Goal: Task Accomplishment & Management: Use online tool/utility

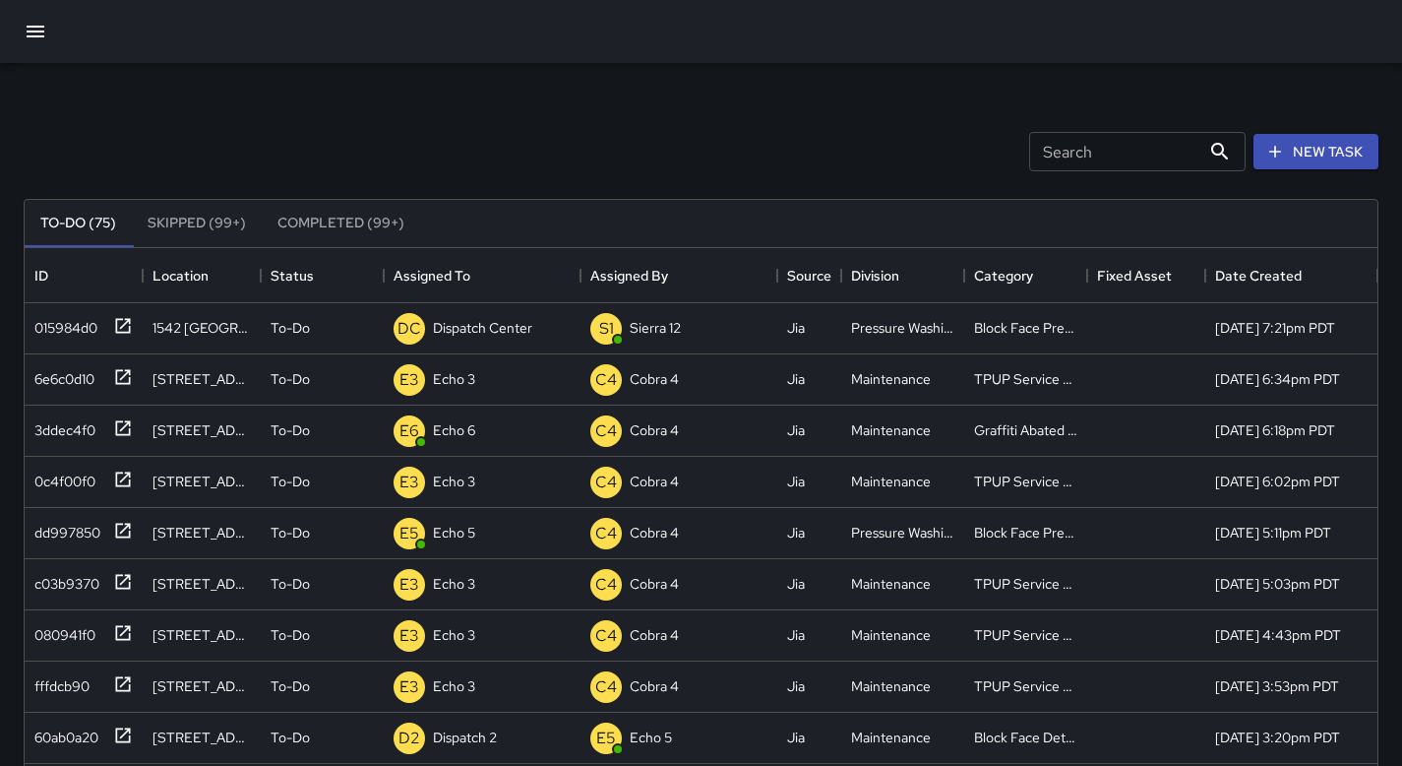
scroll to position [819, 1338]
drag, startPoint x: 0, startPoint y: 0, endPoint x: 470, endPoint y: 570, distance: 738.8
click at [473, 554] on div "015984d0 1542 Broadway To-Do DC Dispatch Center S1 Sierra 12 Jia Pressure Washi…" at bounding box center [701, 763] width 1353 height 921
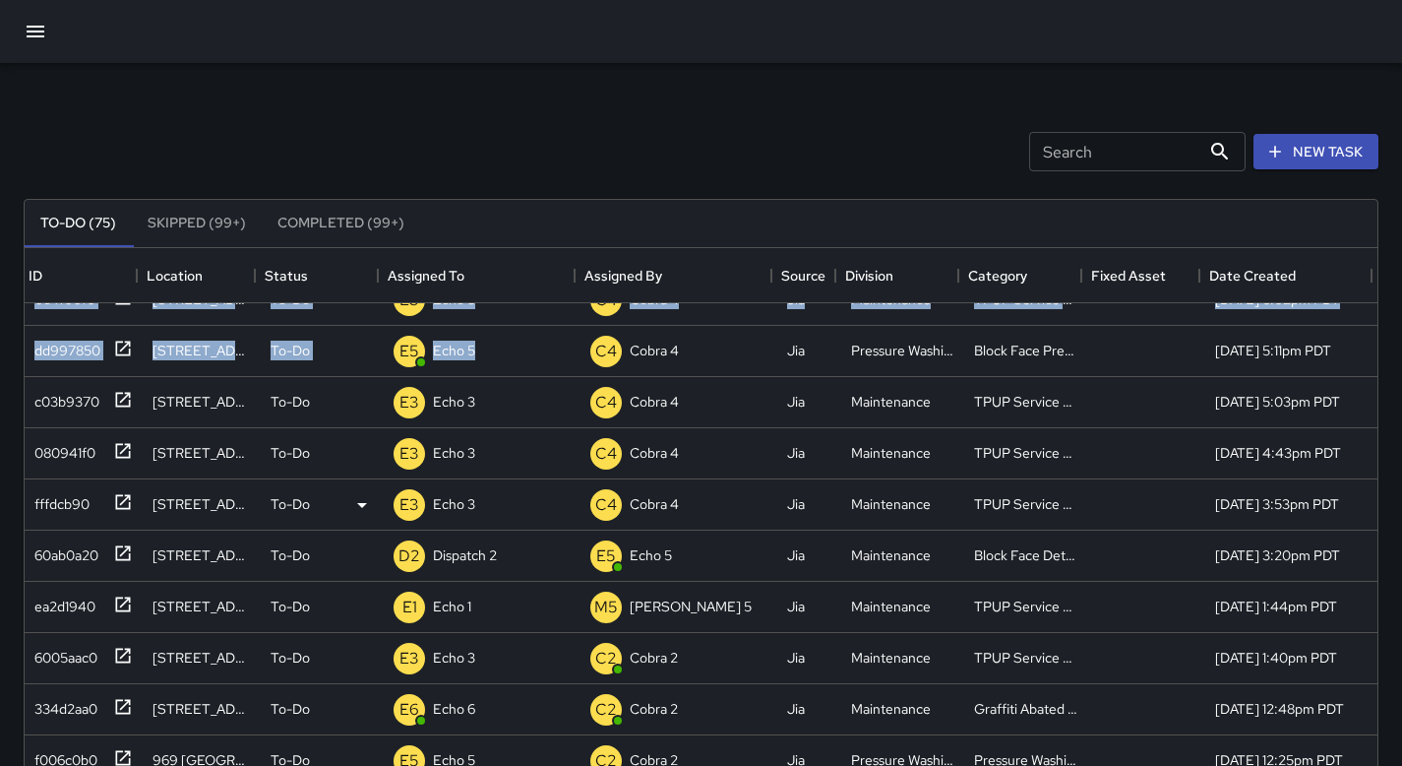
scroll to position [182, 15]
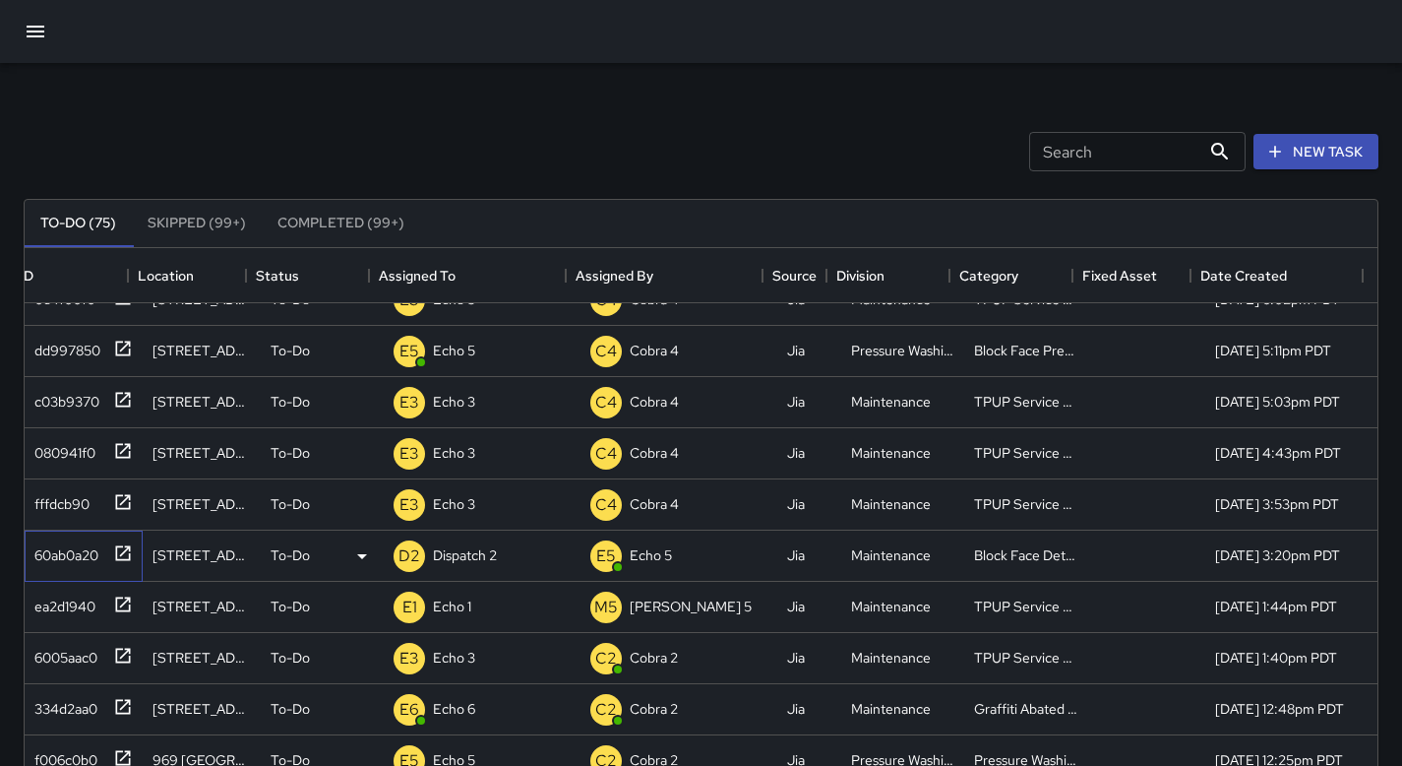
click at [105, 550] on div at bounding box center [119, 551] width 28 height 32
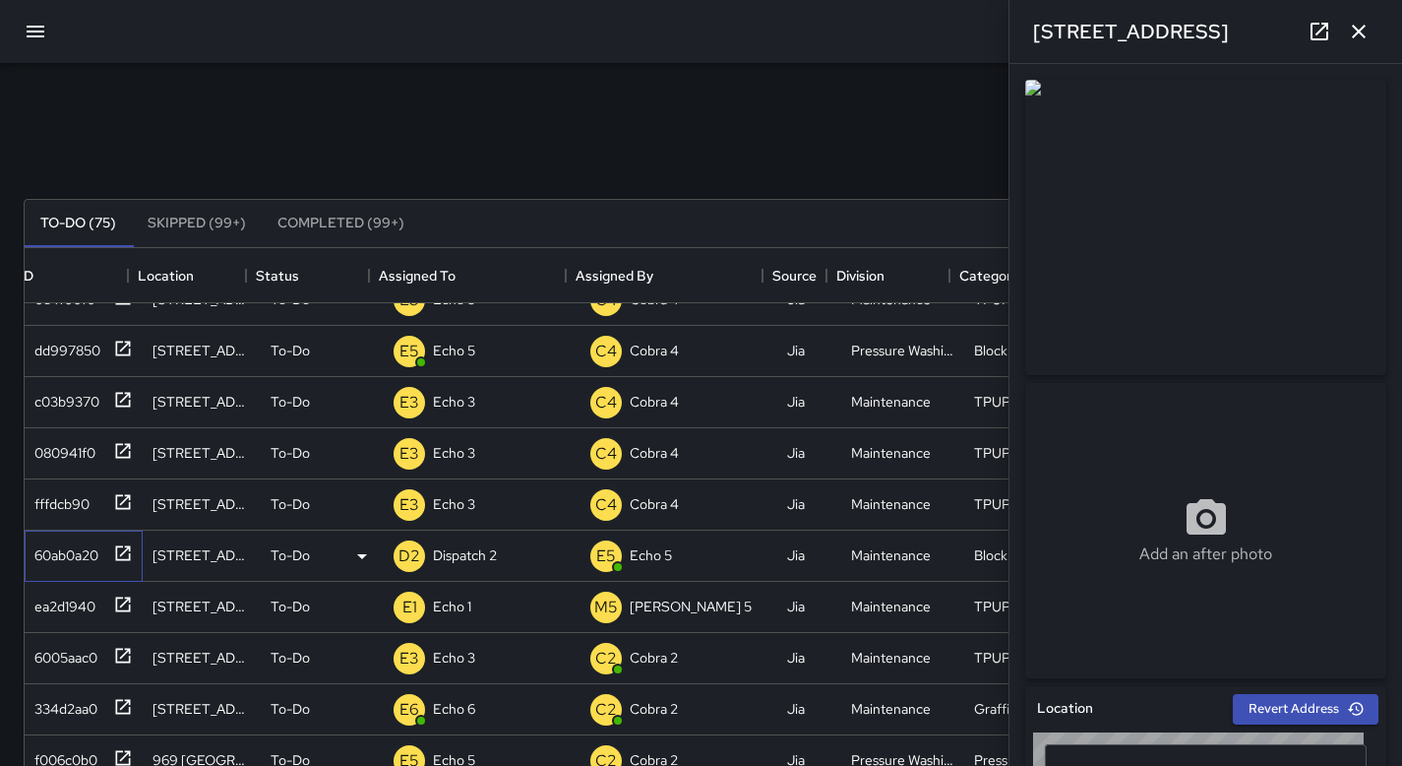
type input "**********"
click at [437, 559] on p "Dispatch 2" at bounding box center [465, 555] width 64 height 20
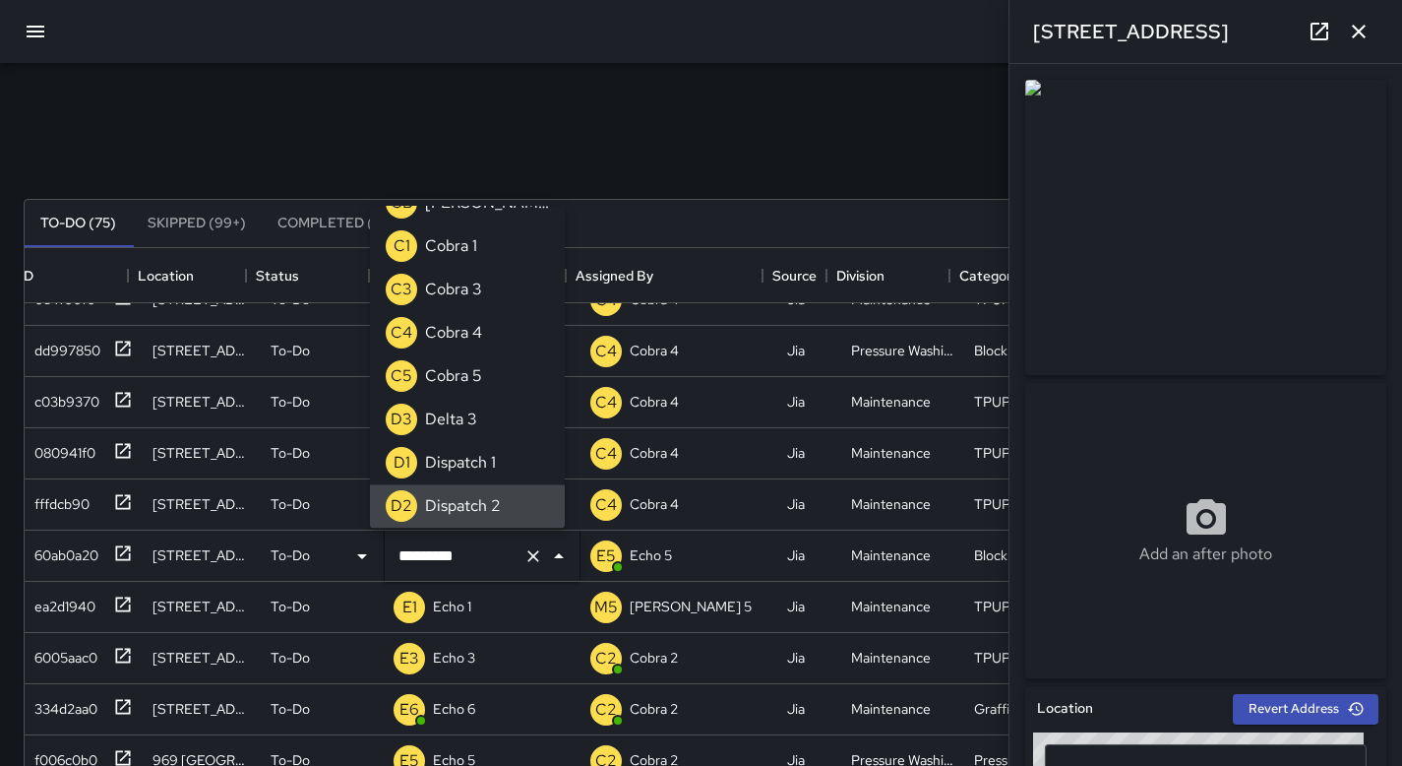
scroll to position [0, 0]
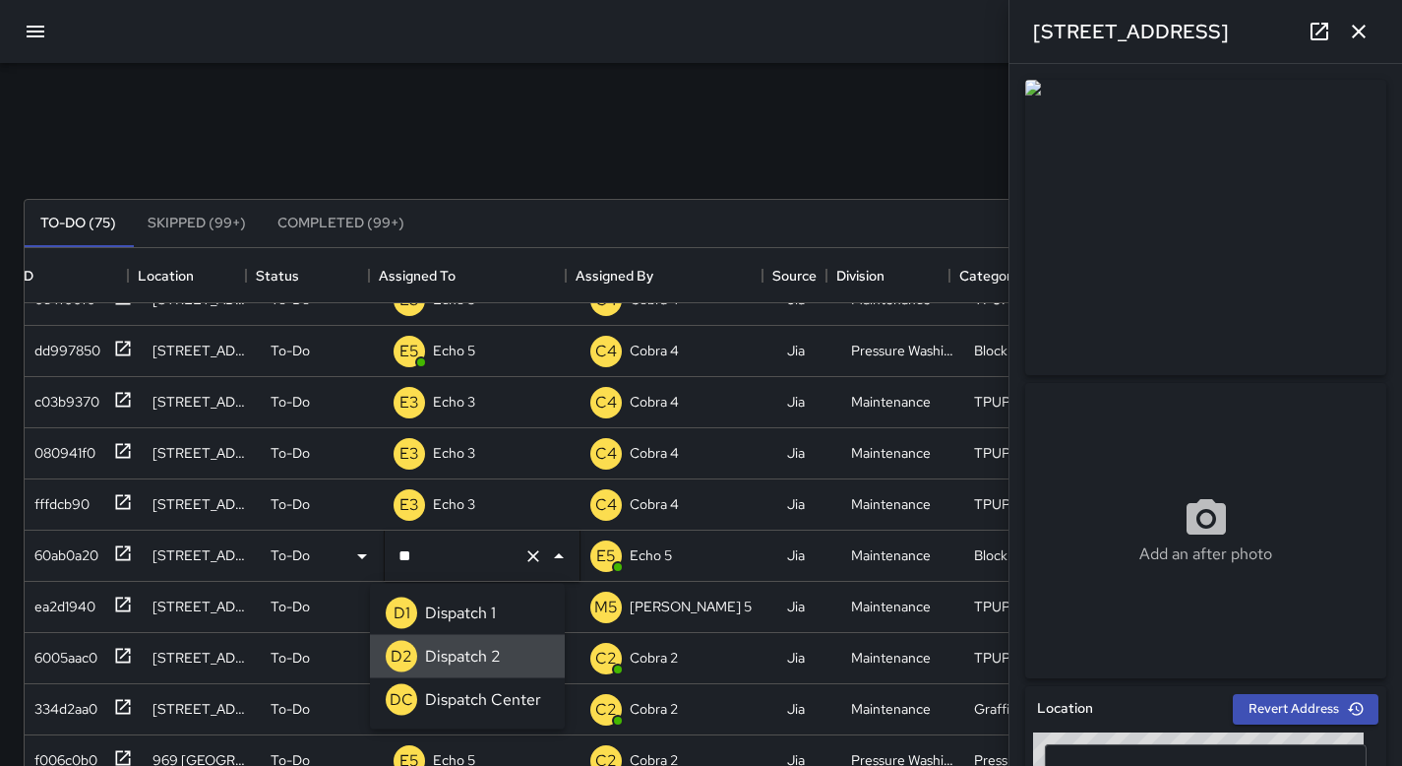
type input "*"
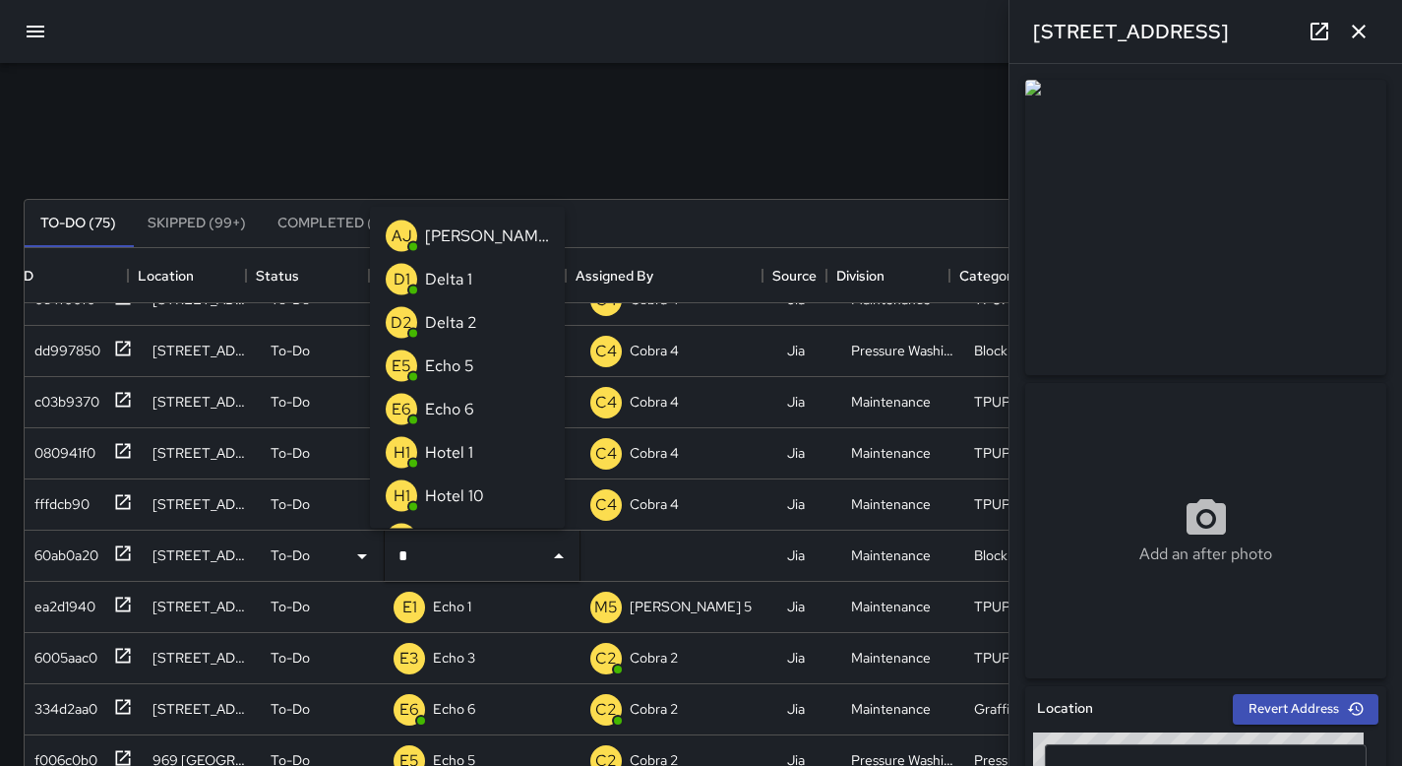
type input "**"
click at [494, 402] on li "E3 Echo 3" at bounding box center [467, 408] width 195 height 43
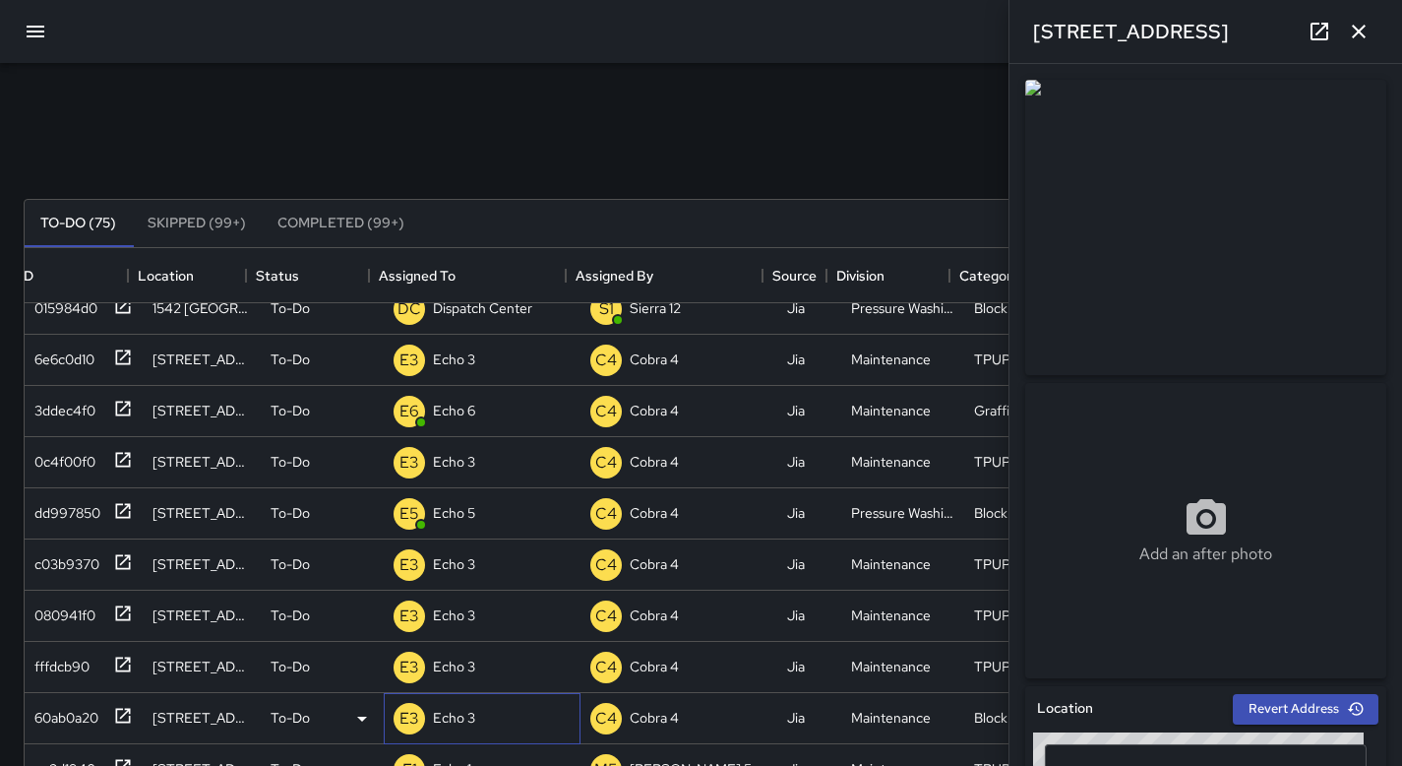
scroll to position [0, 15]
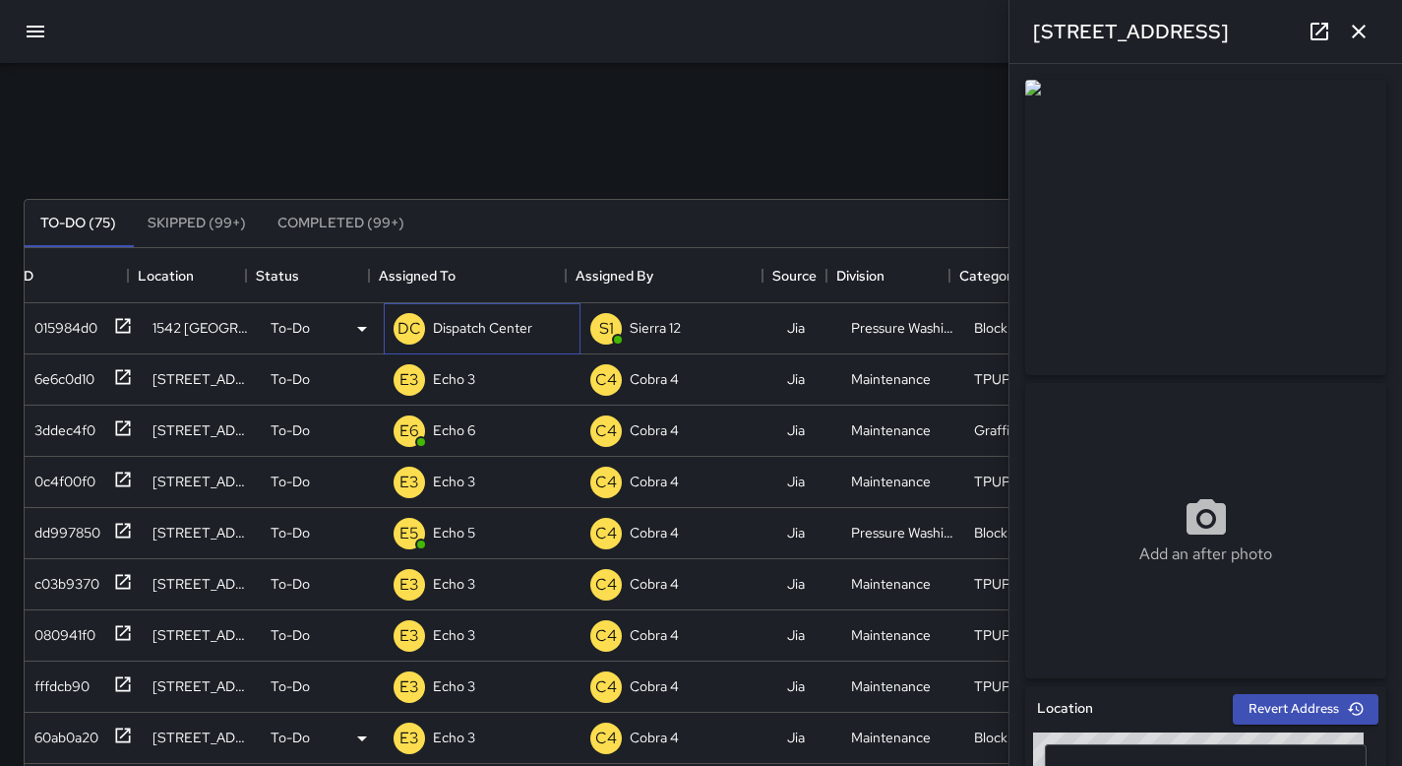
click at [537, 323] on div "DC Dispatch Center" at bounding box center [482, 328] width 197 height 51
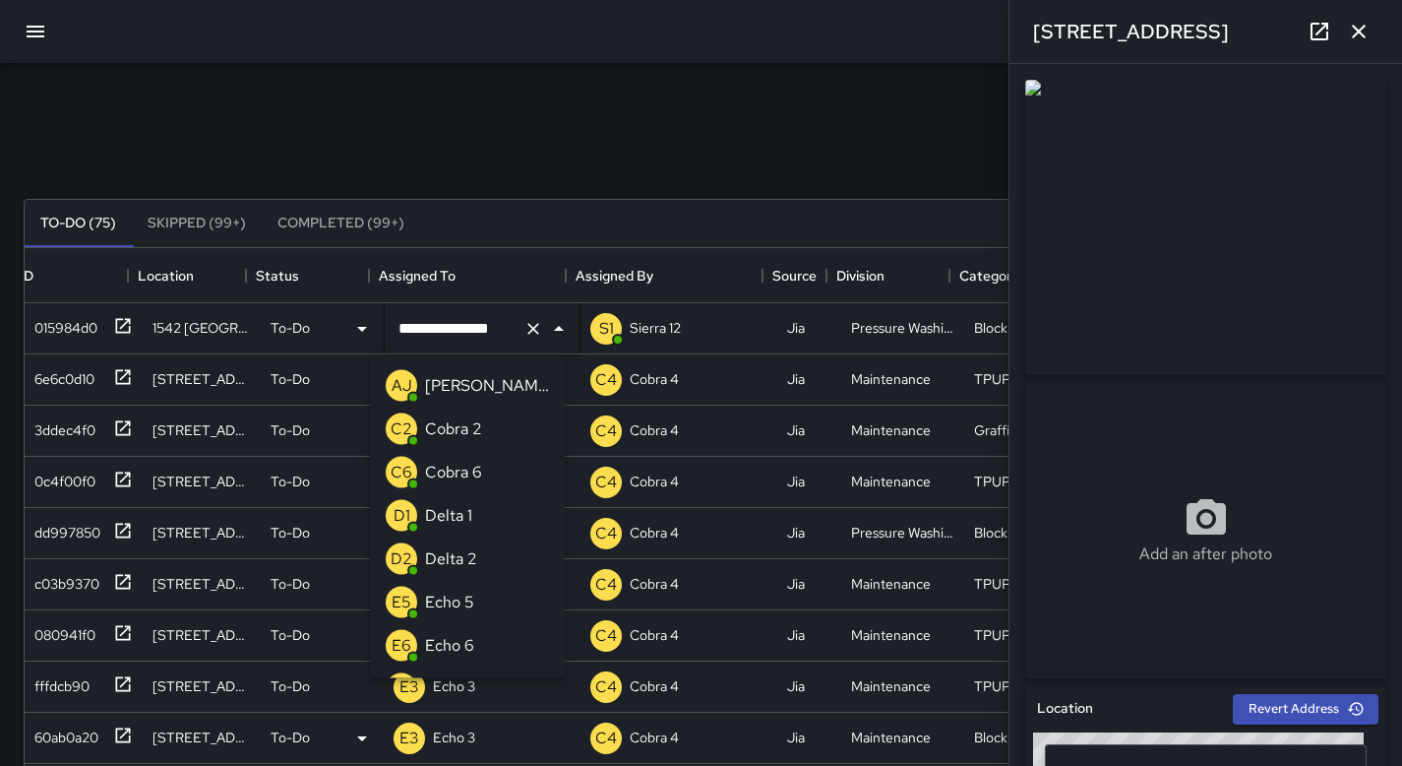
scroll to position [1245, 0]
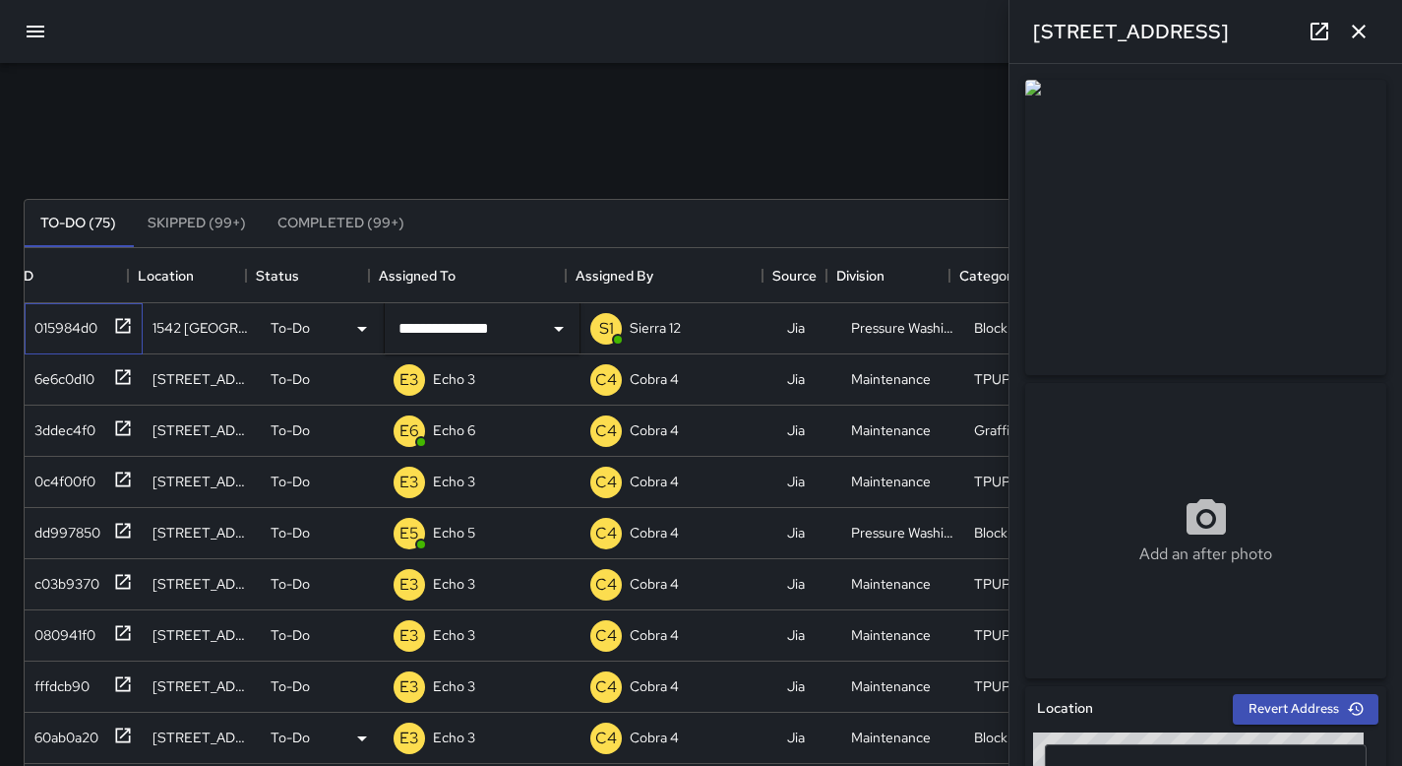
click at [124, 329] on div "015984d0" at bounding box center [84, 328] width 118 height 51
click at [443, 334] on p "Dispatch Center" at bounding box center [482, 328] width 99 height 20
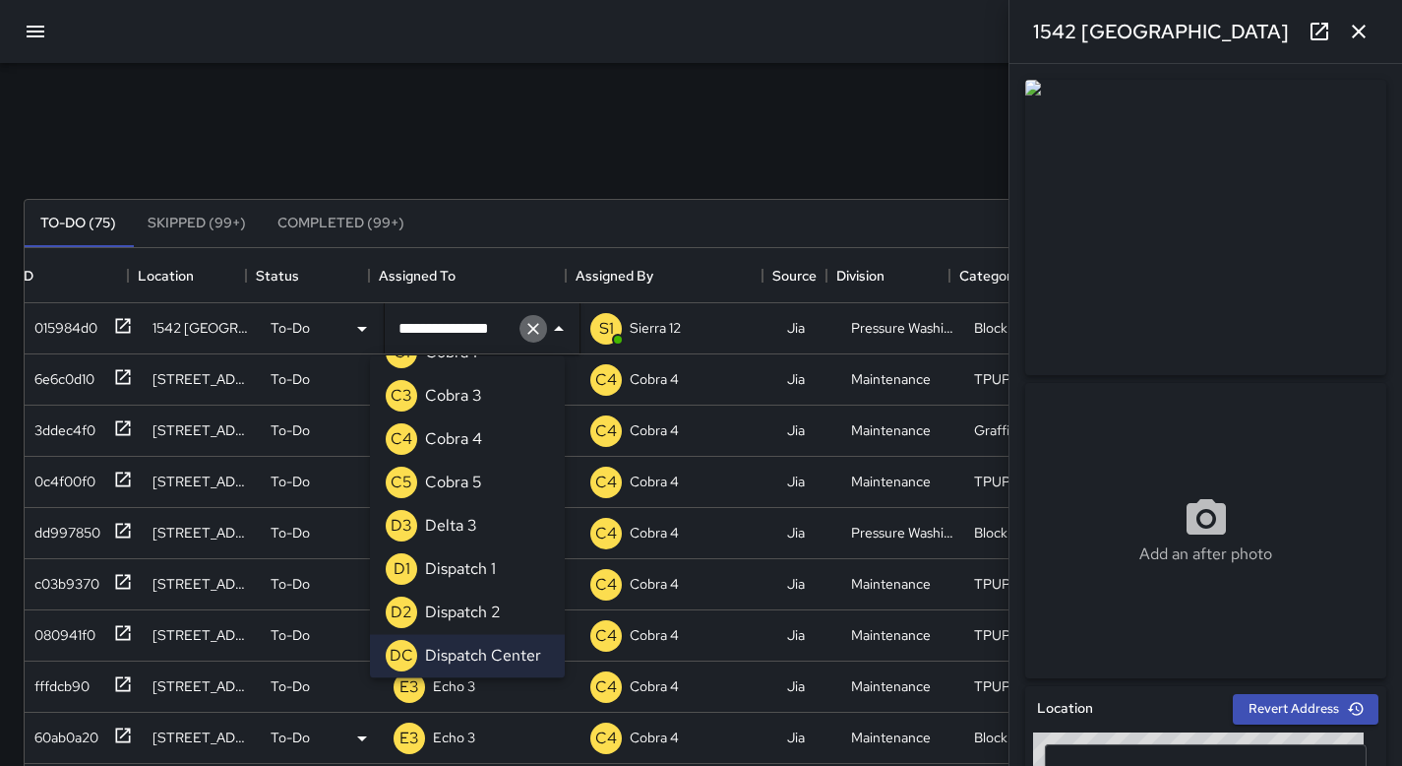
click at [523, 332] on icon "Clear" at bounding box center [533, 329] width 20 height 20
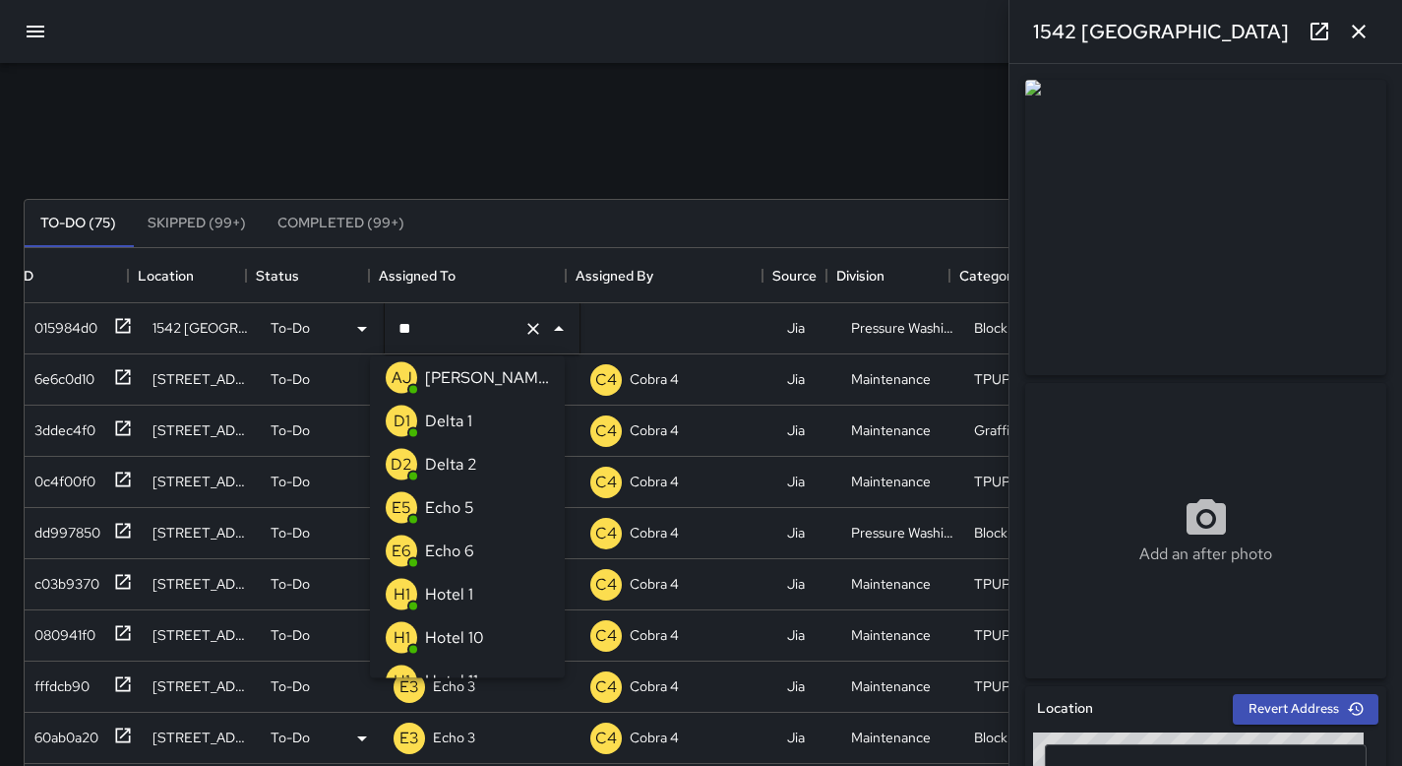
scroll to position [0, 0]
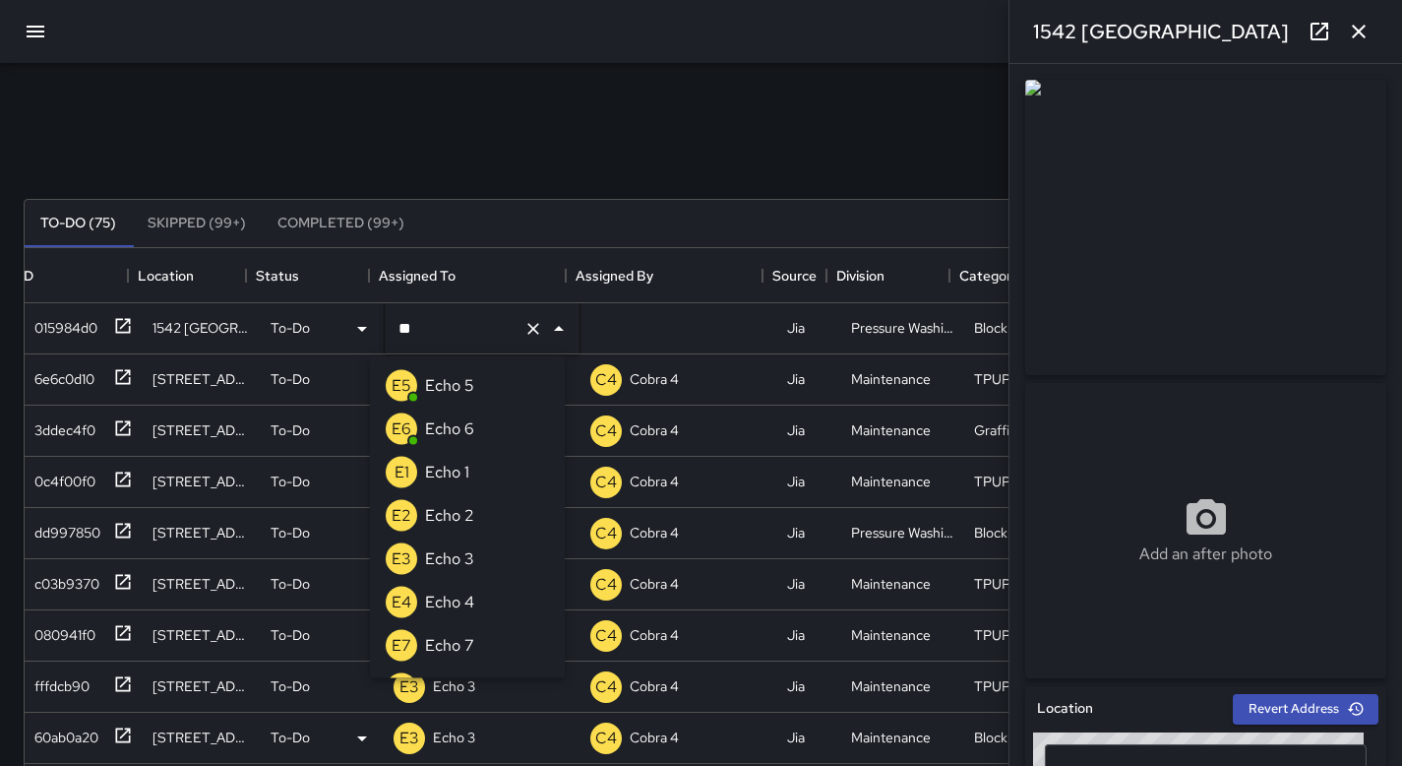
type input "***"
click at [462, 372] on div "Echo 5" at bounding box center [449, 385] width 57 height 31
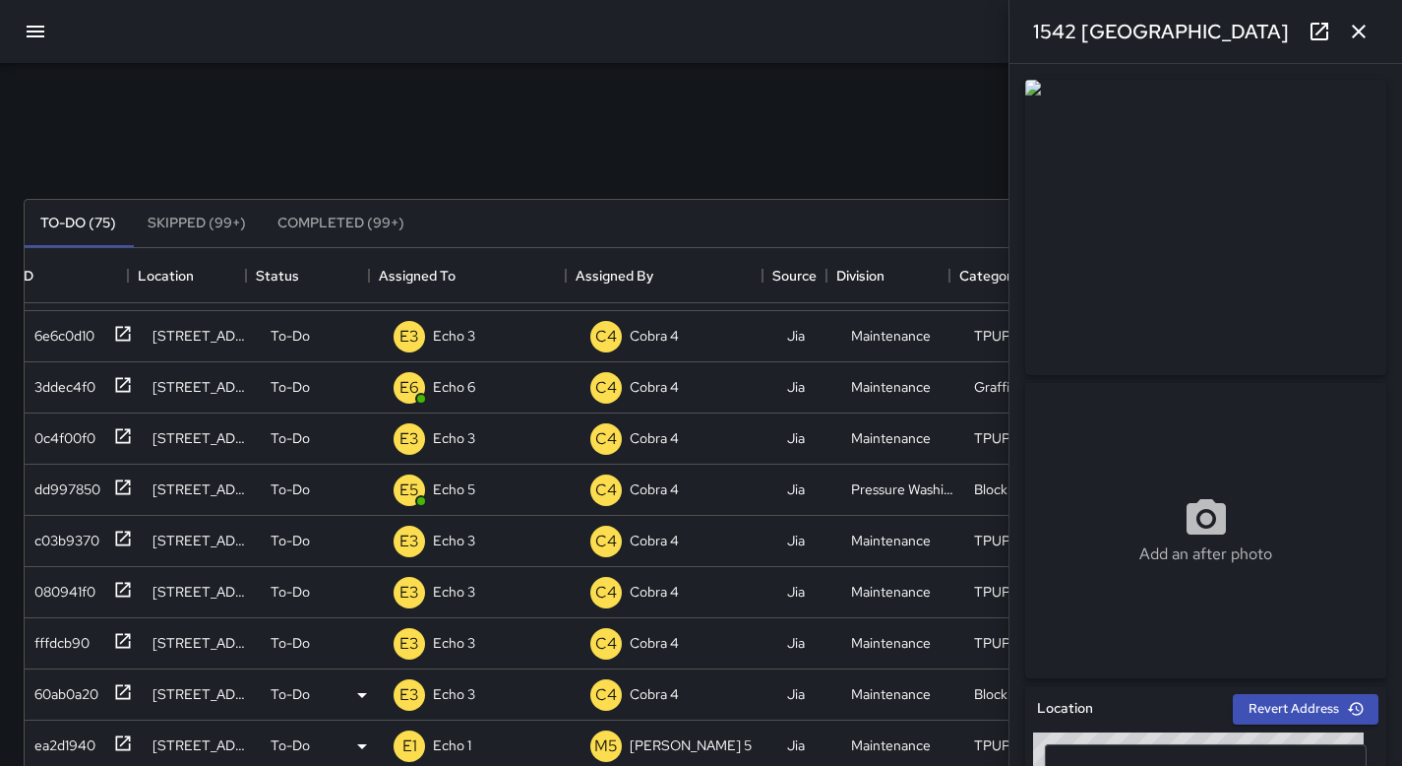
scroll to position [0, 15]
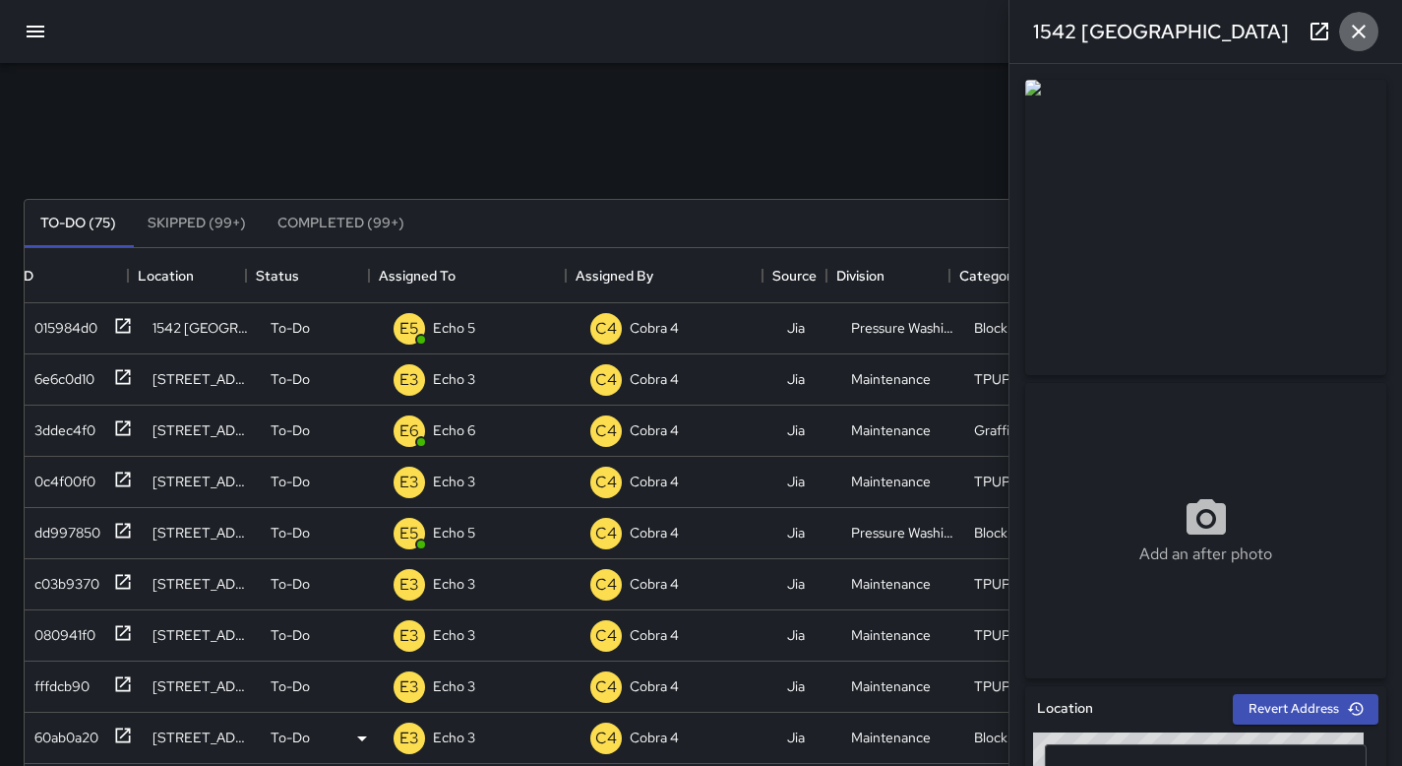
click at [1358, 46] on button "button" at bounding box center [1358, 31] width 39 height 39
